Goal: Task Accomplishment & Management: Use online tool/utility

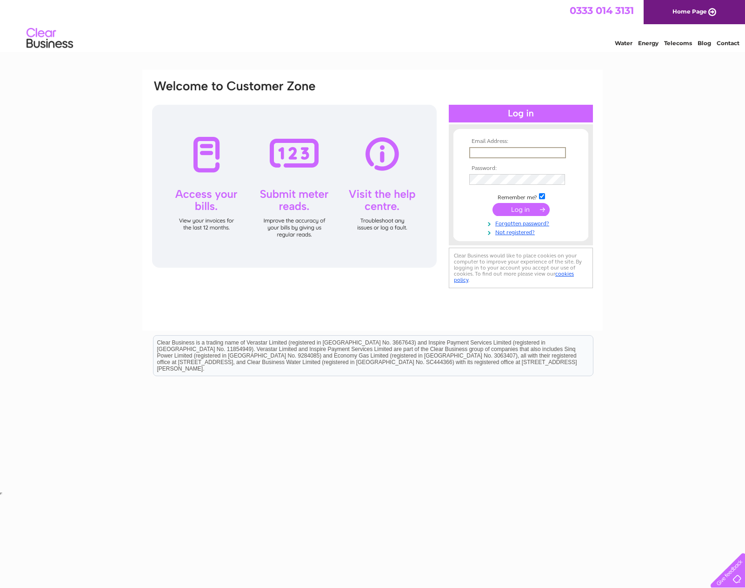
type input "simondowning1@btinternet.com"
click at [517, 208] on input "submit" at bounding box center [521, 208] width 57 height 13
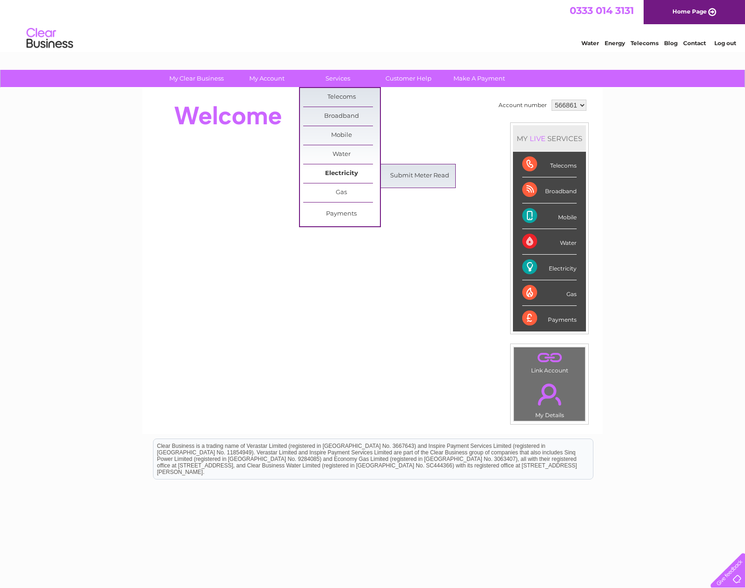
click at [350, 177] on link "Electricity" at bounding box center [341, 173] width 77 height 19
click at [409, 175] on link "Submit Meter Read" at bounding box center [420, 176] width 77 height 19
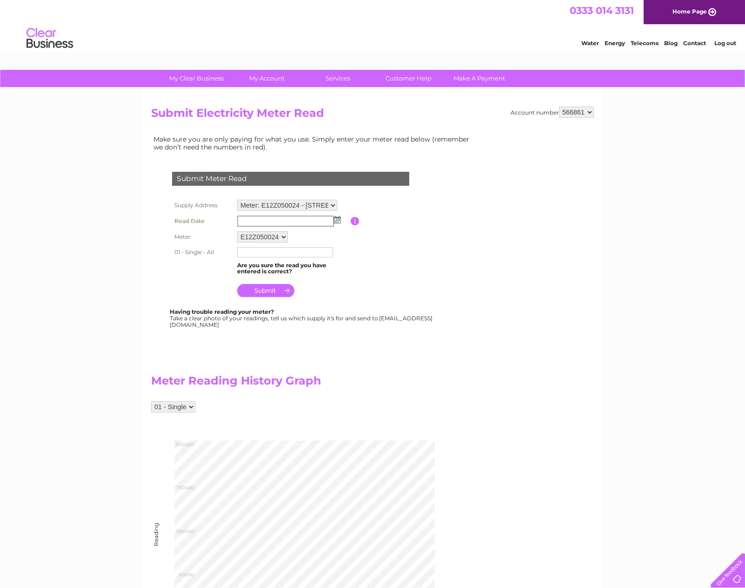
click at [299, 221] on input "text" at bounding box center [285, 220] width 97 height 11
click at [341, 217] on td at bounding box center [293, 220] width 116 height 15
click at [337, 219] on img at bounding box center [336, 218] width 7 height 7
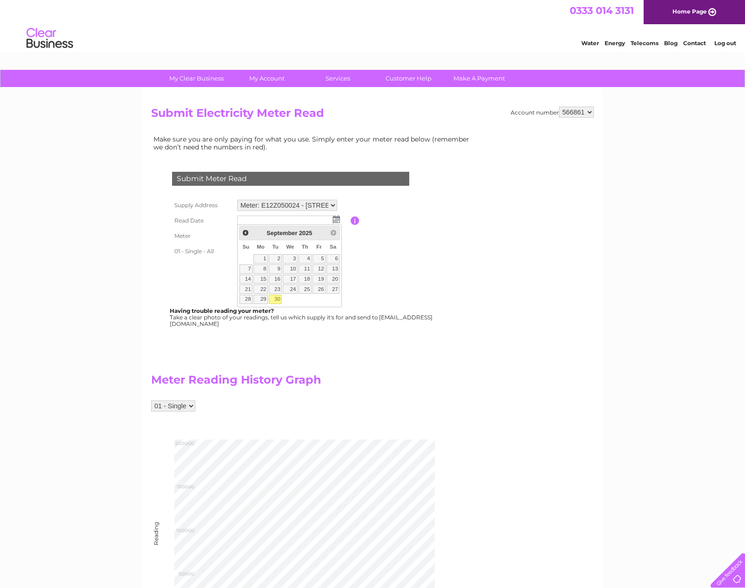
click at [278, 298] on link "30" at bounding box center [275, 299] width 13 height 9
type input "2025/09/30"
click at [275, 248] on input "text" at bounding box center [285, 251] width 97 height 11
type input "181396"
click at [277, 285] on input "submit" at bounding box center [265, 290] width 57 height 13
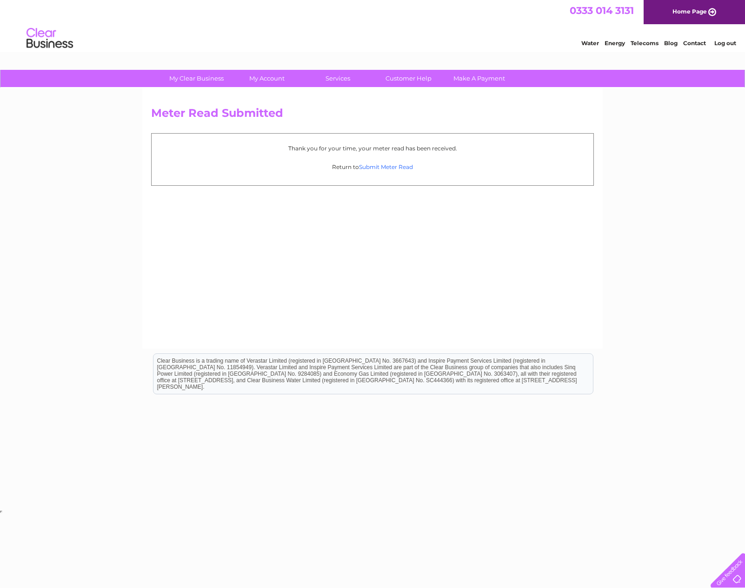
click at [377, 164] on link "Submit Meter Read" at bounding box center [386, 166] width 54 height 7
